Goal: Task Accomplishment & Management: Manage account settings

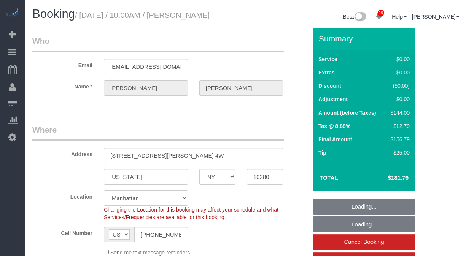
select select "NY"
select select "1"
select select "number:89"
select select "number:90"
select select "number:15"
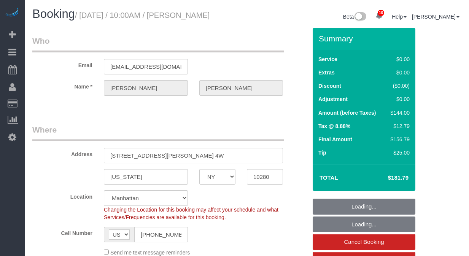
select select "number:6"
select select "spot1"
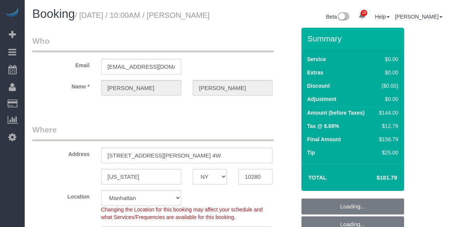
select select "NY"
select select "1"
select select "spot1"
select select "number:89"
select select "number:90"
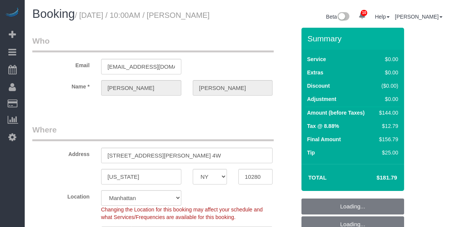
select select "number:15"
select select "number:6"
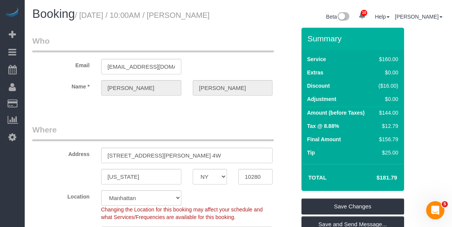
drag, startPoint x: 62, startPoint y: 32, endPoint x: 192, endPoint y: 19, distance: 130.3
click at [192, 19] on h1 "Booking / [DATE] / 10:00AM / [PERSON_NAME]" at bounding box center [132, 14] width 200 height 13
click at [201, 16] on small "/ [DATE] / 10:00AM / [PERSON_NAME]" at bounding box center [142, 15] width 135 height 8
drag, startPoint x: 200, startPoint y: 16, endPoint x: 61, endPoint y: 28, distance: 140.1
click at [61, 21] on h1 "Booking / [DATE] / 10:00AM / [PERSON_NAME]" at bounding box center [132, 14] width 200 height 13
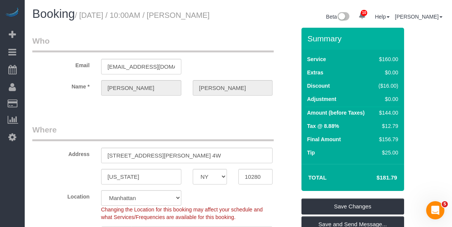
copy small "[PERSON_NAME]"
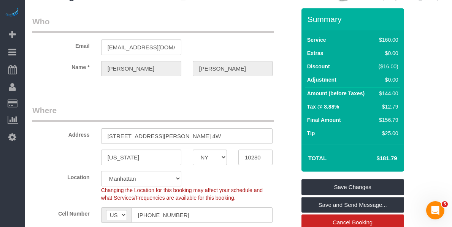
scroll to position [29, 0]
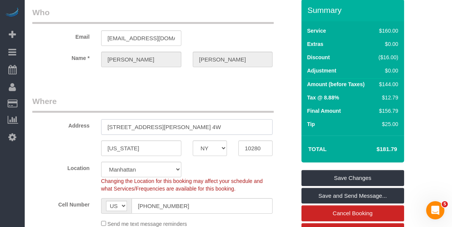
click at [183, 135] on input "[STREET_ADDRESS][PERSON_NAME] 4W" at bounding box center [187, 127] width 172 height 16
